Goal: Information Seeking & Learning: Learn about a topic

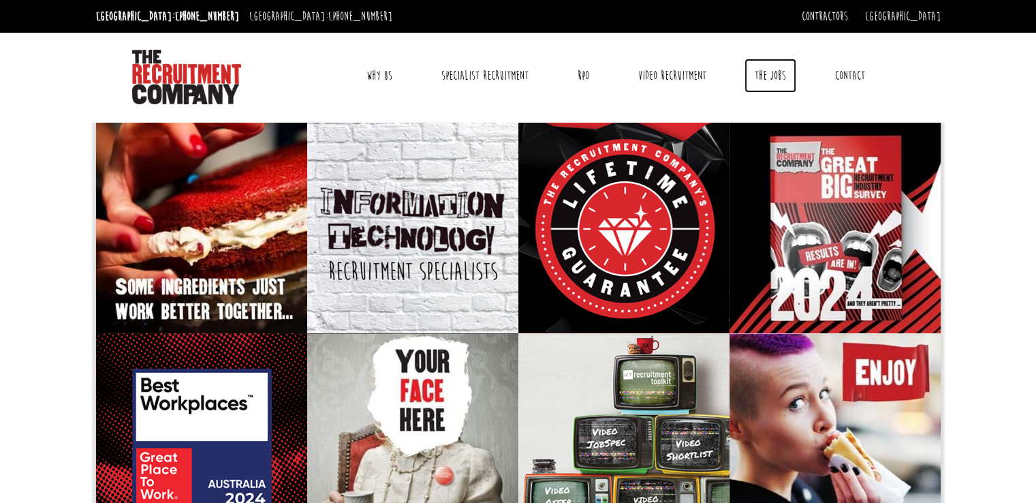
click at [764, 77] on link "The Jobs" at bounding box center [770, 76] width 52 height 34
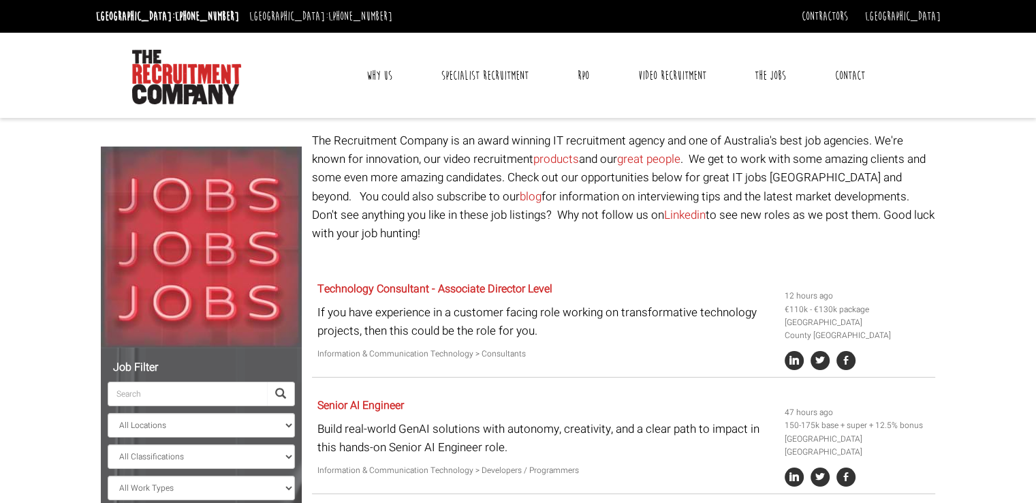
click at [182, 398] on input "search" at bounding box center [187, 393] width 159 height 25
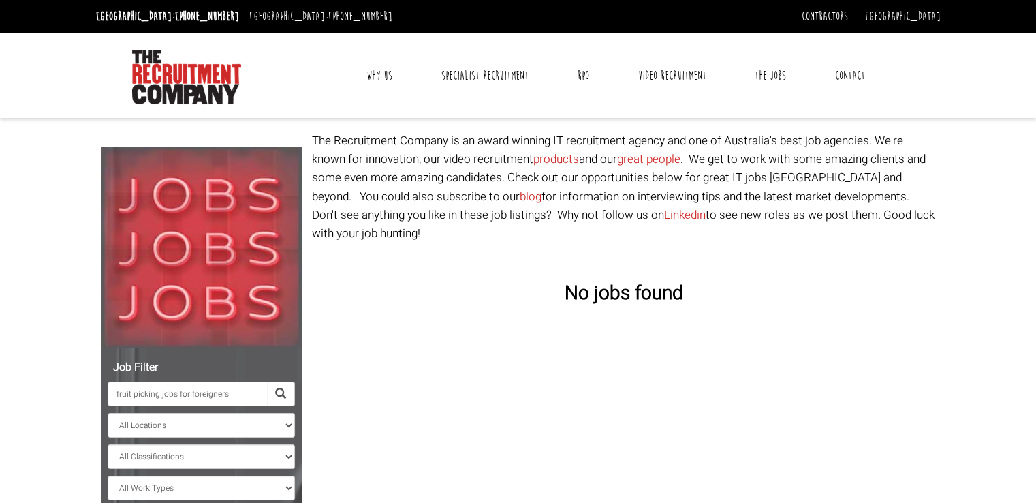
type input "fruit picking jobs for foreigners"
click at [279, 391] on span at bounding box center [280, 393] width 11 height 11
